Goal: Task Accomplishment & Management: Complete application form

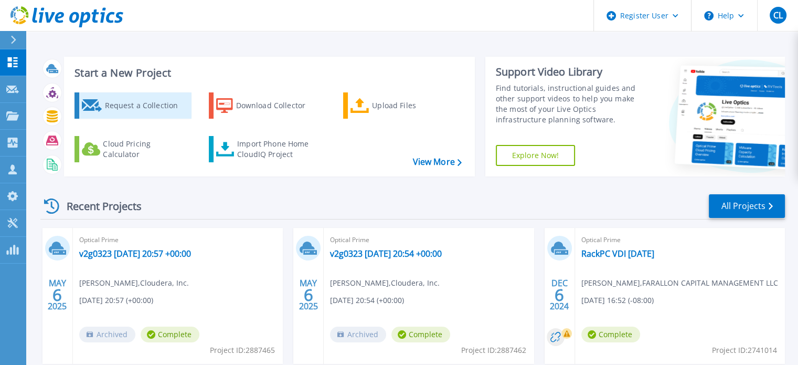
click at [160, 109] on div "Request a Collection" at bounding box center [146, 105] width 84 height 21
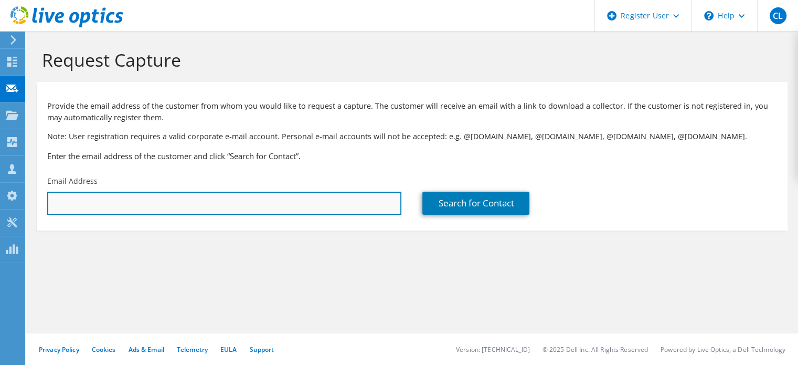
click at [188, 212] on input "text" at bounding box center [224, 203] width 354 height 23
type input "C"
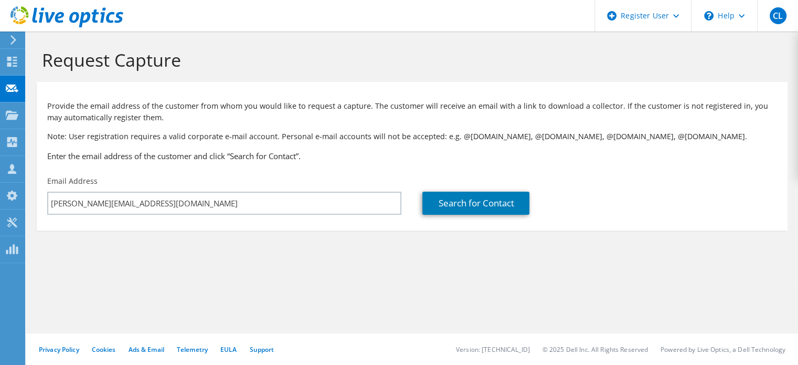
click at [231, 261] on section "Request Capture Provide the email address of the customer from whom you would l…" at bounding box center [412, 156] width 772 height 251
click at [501, 203] on link "Search for Contact" at bounding box center [476, 203] width 107 height 23
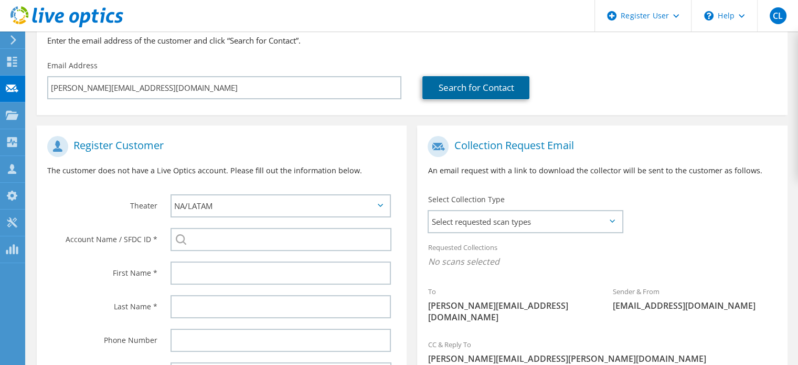
scroll to position [105, 0]
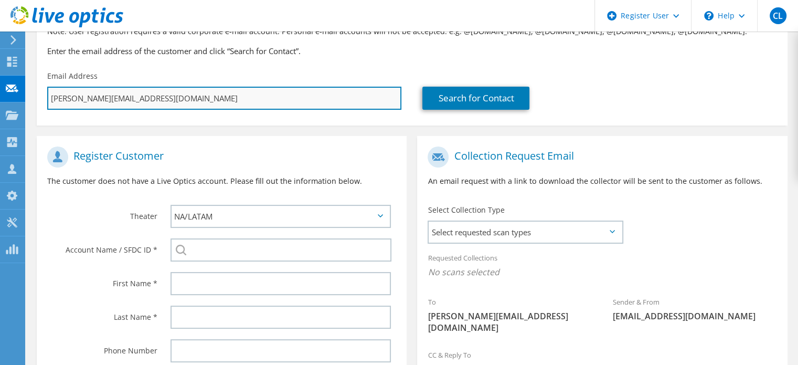
click at [153, 96] on input "carlos.stave@dell.com" at bounding box center [224, 98] width 354 height 23
type input "carlos.stave@del.com"
type input "Select"
type input "carlos.stave@de.com"
type input "Select"
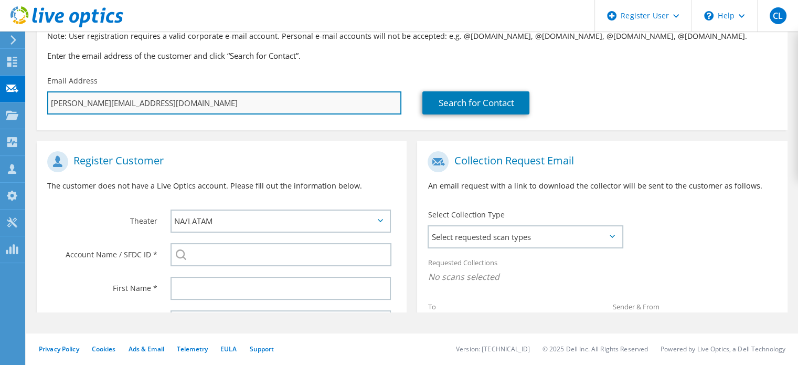
scroll to position [7, 0]
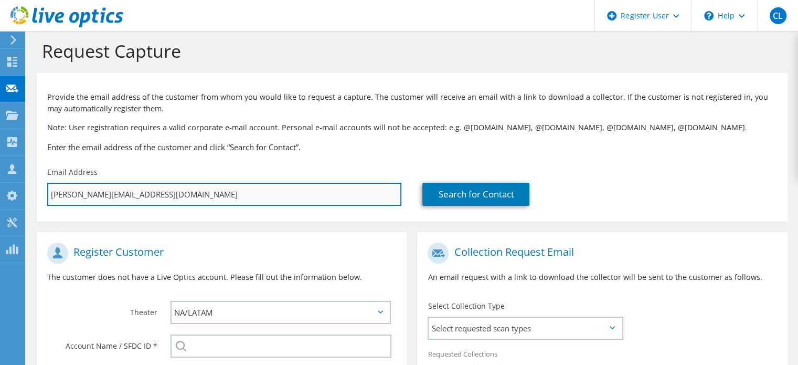
type input "carlos.stave@d.com"
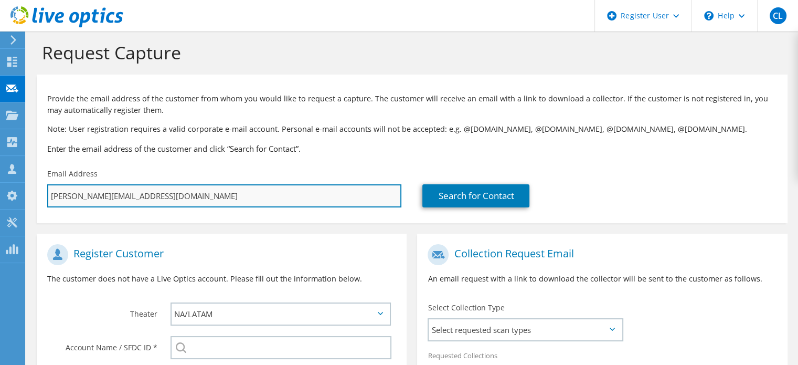
type input "Select"
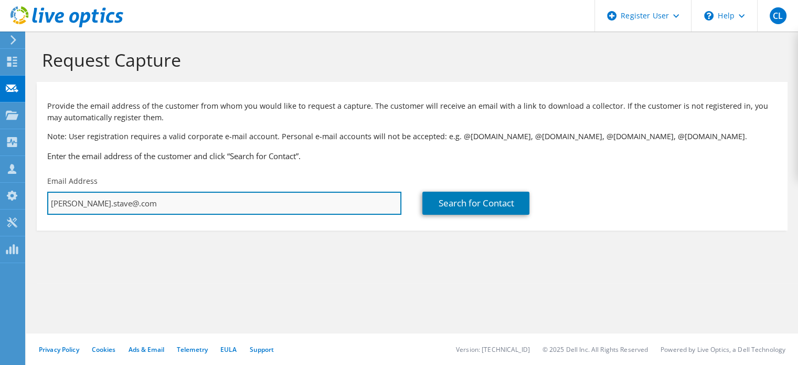
click at [262, 203] on input "carlos.stave@.com" at bounding box center [224, 203] width 354 height 23
paste input "cstave@fortinet.com"
type input "cstave@fortinet.com"
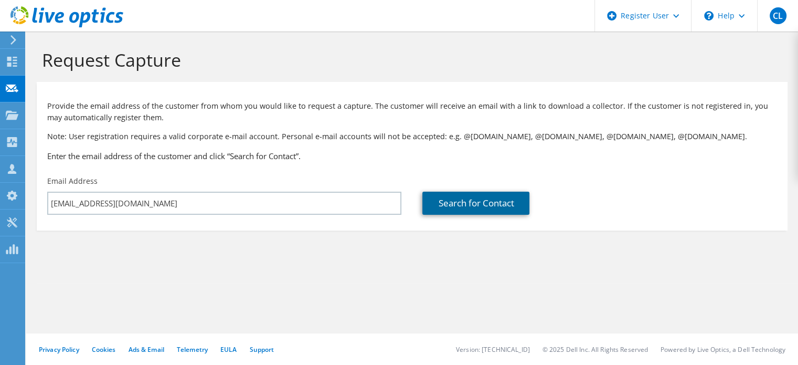
click at [472, 195] on link "Search for Contact" at bounding box center [476, 203] width 107 height 23
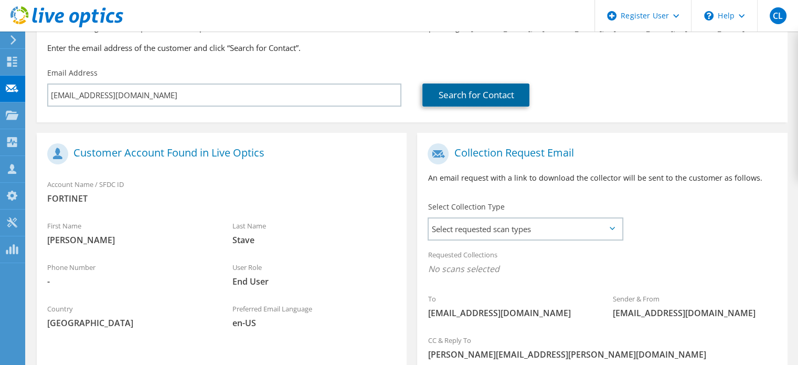
scroll to position [157, 0]
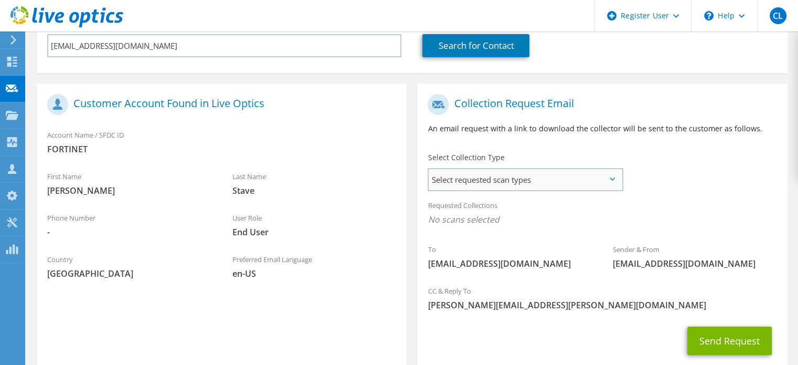
click at [460, 178] on span "Select requested scan types" at bounding box center [525, 179] width 193 height 21
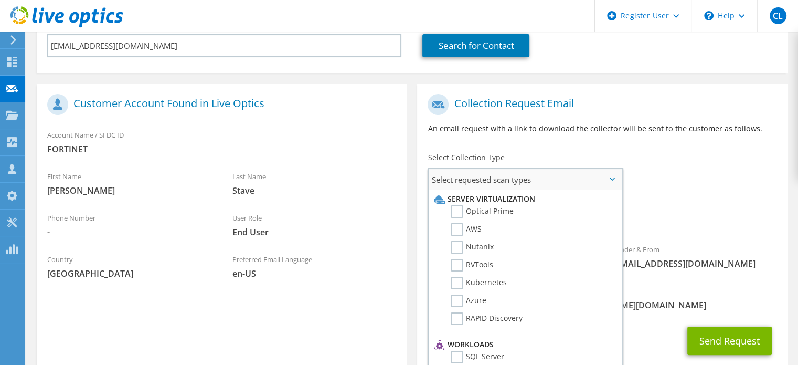
click at [486, 218] on li "Optical Prime" at bounding box center [523, 214] width 185 height 18
click at [503, 212] on label "Optical Prime" at bounding box center [482, 211] width 63 height 13
click at [0, 0] on input "Optical Prime" at bounding box center [0, 0] width 0 height 0
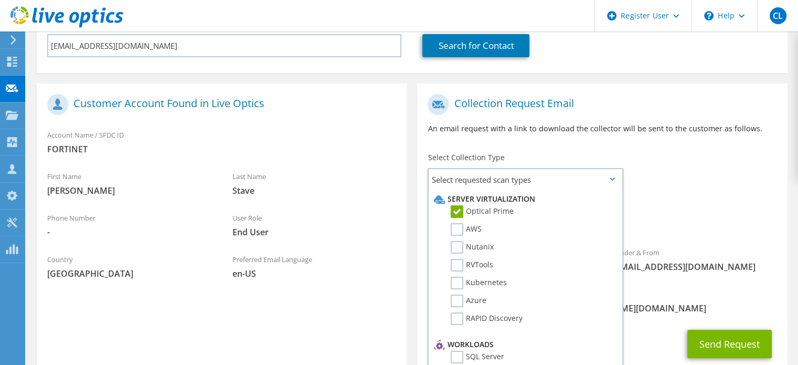
click at [741, 201] on div "Requested Collections No scans selected Optical Prime" at bounding box center [602, 215] width 370 height 42
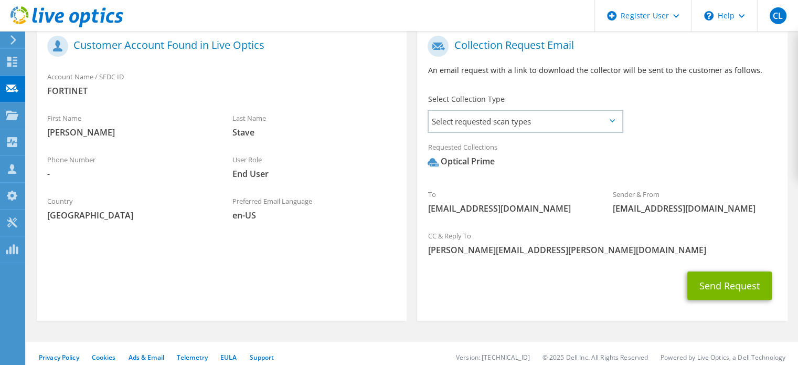
scroll to position [224, 0]
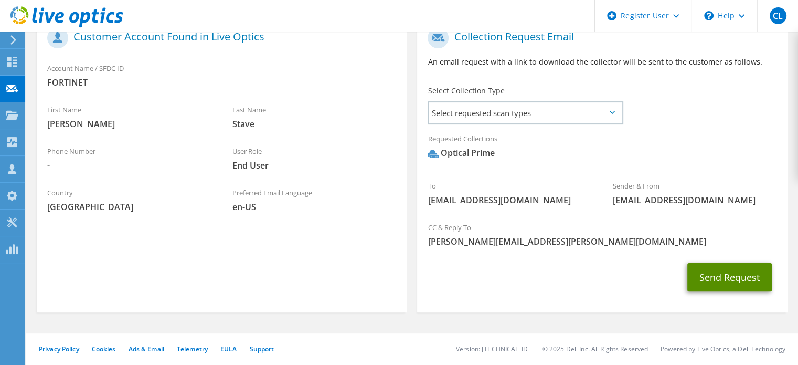
click at [717, 284] on button "Send Request" at bounding box center [730, 277] width 85 height 28
